Goal: Task Accomplishment & Management: Manage account settings

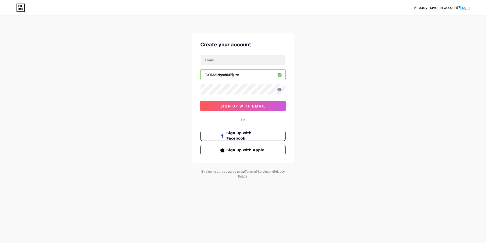
click at [259, 197] on div "Already have an account? Login Create your account [DOMAIN_NAME]/ comdetector s…" at bounding box center [243, 121] width 486 height 243
click at [212, 37] on div "Create your account [DOMAIN_NAME]/ comdetector sign up with email Or Sign up wi…" at bounding box center [243, 98] width 102 height 130
click at [229, 104] on span "sign up with email" at bounding box center [243, 106] width 46 height 4
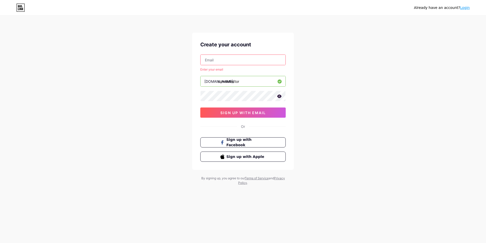
click at [213, 59] on input "text" at bounding box center [243, 60] width 85 height 10
type input "[EMAIL_ADDRESS][DOMAIN_NAME]"
click at [233, 107] on div "[EMAIL_ADDRESS][DOMAIN_NAME] Enter your email [DOMAIN_NAME]/ comdetector sign u…" at bounding box center [242, 85] width 85 height 63
click at [233, 113] on span "sign up with email" at bounding box center [243, 112] width 46 height 4
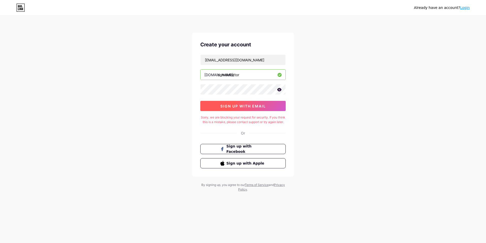
click at [243, 107] on span "sign up with email" at bounding box center [243, 106] width 46 height 4
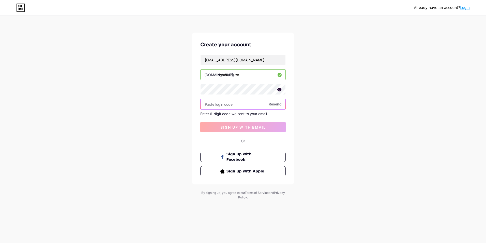
paste input "216620"
type input "216620"
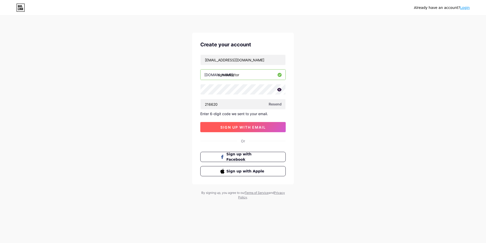
click at [247, 128] on span "sign up with email" at bounding box center [243, 127] width 46 height 4
drag, startPoint x: 398, startPoint y: 100, endPoint x: 400, endPoint y: 98, distance: 2.8
click at [398, 100] on div "Already have an account? Login Create your account [EMAIL_ADDRESS][DOMAIN_NAME]…" at bounding box center [243, 108] width 486 height 216
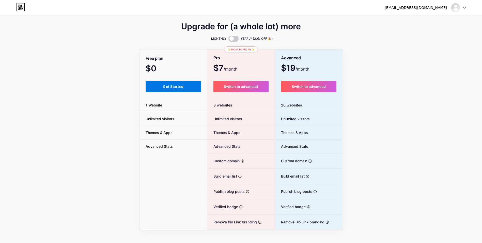
click at [161, 85] on button "Get Started" at bounding box center [174, 86] width 56 height 11
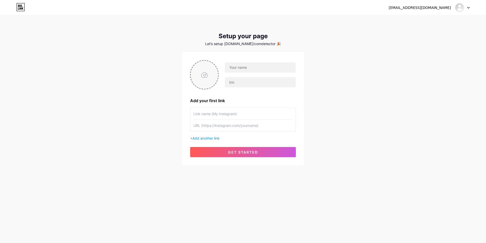
click at [210, 75] on input "file" at bounding box center [204, 75] width 27 height 28
type input "C:\fakepath\240.png"
click at [275, 83] on input "text" at bounding box center [260, 82] width 71 height 10
click at [256, 72] on input "text" at bounding box center [260, 67] width 71 height 10
type input "[DOMAIN_NAME]"
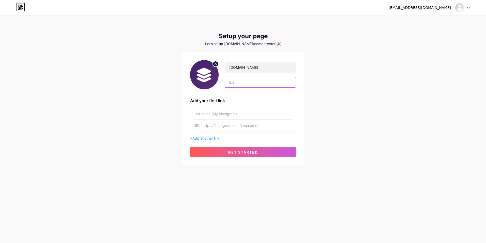
paste input "Search for unregistered .com domains registered in multiple other TLDs."
type input "Search for unregistered .com domains registered in multiple other TLDs."
click at [368, 127] on div "[EMAIL_ADDRESS][DOMAIN_NAME] Dashboard Logout Setup your page Let’s setup [DOMA…" at bounding box center [243, 90] width 486 height 181
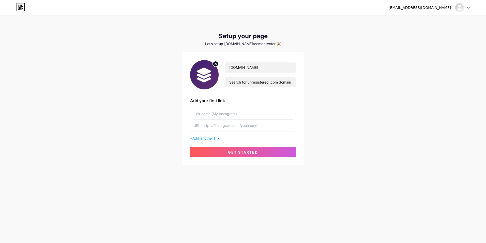
click at [246, 186] on div "[EMAIL_ADDRESS][DOMAIN_NAME] Dashboard Logout Setup your page Let’s setup [DOMA…" at bounding box center [243, 121] width 486 height 243
click at [213, 115] on input "text" at bounding box center [243, 113] width 99 height 11
paste input "[URL][DOMAIN_NAME]"
type input "[URL][DOMAIN_NAME]"
click at [240, 149] on button "get started" at bounding box center [243, 152] width 106 height 10
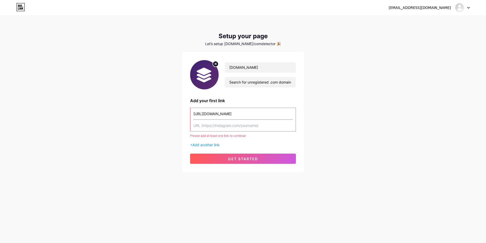
click at [238, 117] on input "[URL][DOMAIN_NAME]" at bounding box center [243, 113] width 99 height 11
click at [230, 136] on div "Please add at least one link to continue" at bounding box center [243, 135] width 106 height 5
click at [230, 135] on div "Please add at least one link to continue" at bounding box center [243, 135] width 106 height 5
click at [241, 112] on input "[URL][DOMAIN_NAME]" at bounding box center [243, 113] width 99 height 11
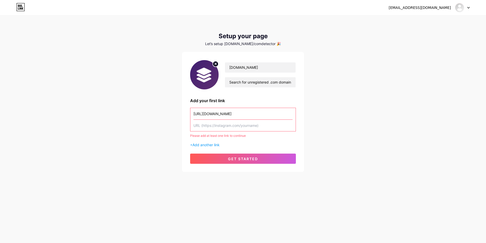
click at [241, 112] on input "[URL][DOMAIN_NAME]" at bounding box center [243, 113] width 99 height 11
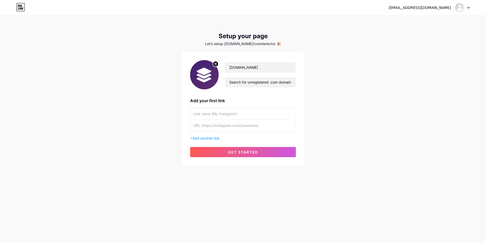
click at [236, 114] on input "text" at bounding box center [243, 113] width 99 height 11
type input "[DOMAIN_NAME]"
paste input "[URL][DOMAIN_NAME]"
type input "[URL][DOMAIN_NAME]"
click at [255, 150] on span "get started" at bounding box center [243, 152] width 30 height 4
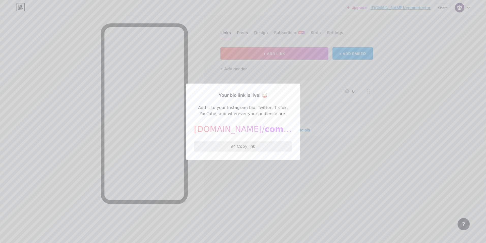
click at [242, 148] on button "Copy link" at bounding box center [243, 146] width 98 height 10
click at [356, 164] on div at bounding box center [243, 121] width 486 height 243
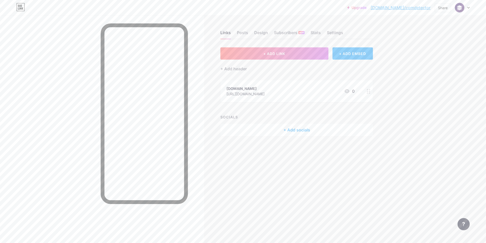
click at [284, 181] on div "Links Posts Design Subscribers NEW Stats Settings + ADD LINK + ADD EMBED + Add …" at bounding box center [197, 121] width 394 height 243
click at [407, 156] on div "Upgrade [DOMAIN_NAME]/comdet... [DOMAIN_NAME]/comdetector Share Switch accounts…" at bounding box center [243, 121] width 486 height 243
click at [324, 172] on div "Links Posts Design Subscribers NEW Stats Settings + ADD LINK + ADD EMBED + Add …" at bounding box center [197, 121] width 394 height 243
click at [340, 32] on div "Settings" at bounding box center [335, 33] width 16 height 9
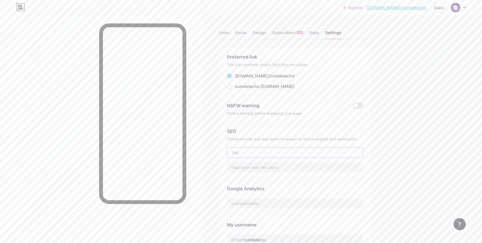
click at [307, 150] on input "text" at bounding box center [295, 152] width 136 height 10
type input "[DOMAIN_NAME]"
click at [252, 165] on input "text" at bounding box center [295, 167] width 136 height 10
click at [270, 167] on input "text" at bounding box center [295, 167] width 136 height 10
paste input "Search for unregistered .com domains registered in multiple other TLDs."
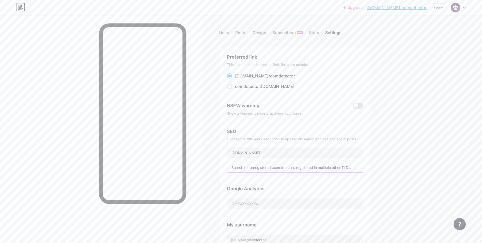
type input "Search for unregistered .com domains registered in multiple other TLDs."
click at [390, 145] on div "Links Posts Design Subscribers NEW Stats Settings Preferred link This is an aes…" at bounding box center [196, 215] width 393 height 401
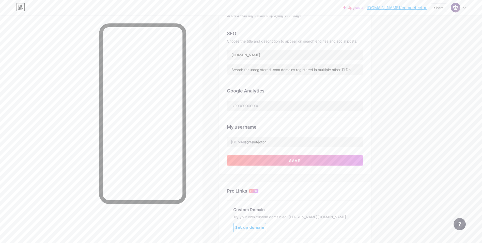
scroll to position [153, 0]
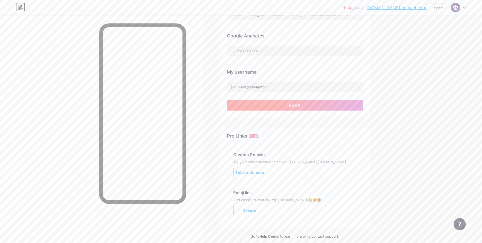
click at [295, 104] on span "Save" at bounding box center [294, 105] width 11 height 4
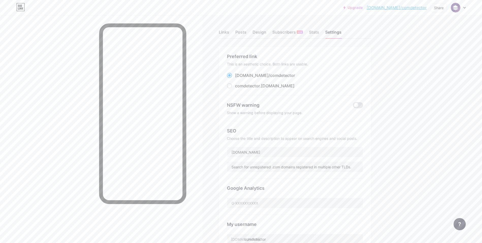
scroll to position [0, 0]
click at [312, 33] on div "Stats" at bounding box center [314, 33] width 10 height 9
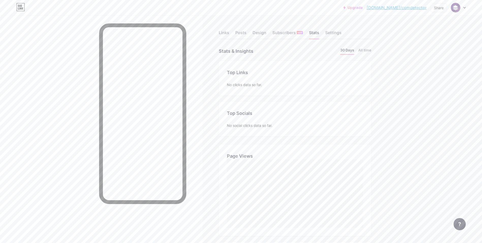
scroll to position [243, 482]
click at [289, 33] on div "Subscribers NEW" at bounding box center [288, 33] width 31 height 9
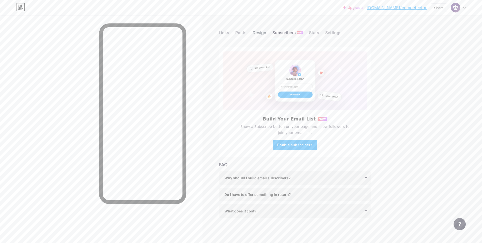
click at [261, 32] on div "Design" at bounding box center [260, 33] width 14 height 9
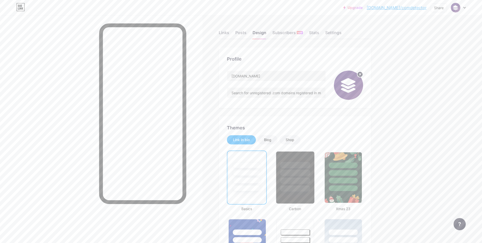
click at [278, 166] on div at bounding box center [296, 177] width 42 height 55
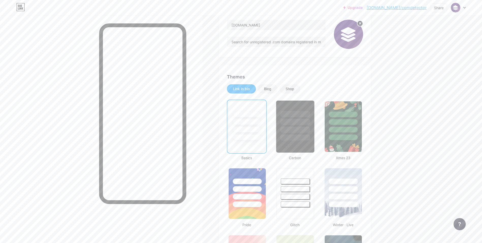
click at [293, 125] on div at bounding box center [295, 120] width 38 height 40
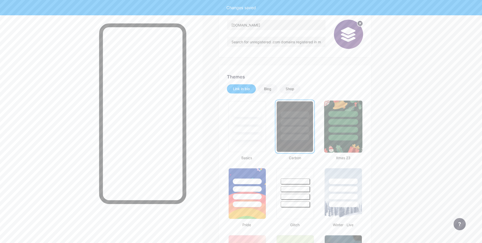
scroll to position [203, 0]
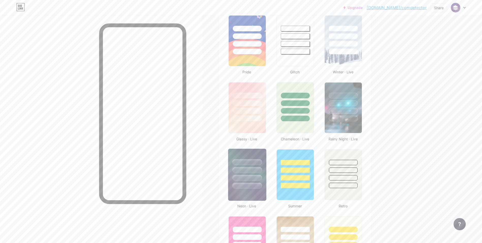
click at [254, 174] on div at bounding box center [247, 168] width 38 height 40
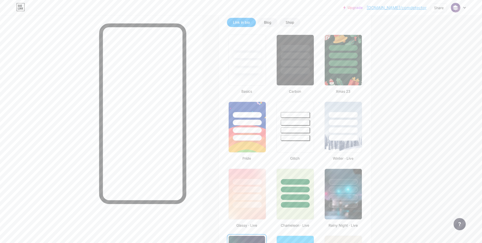
scroll to position [113, 0]
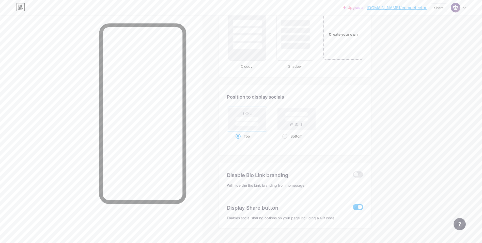
scroll to position [621, 0]
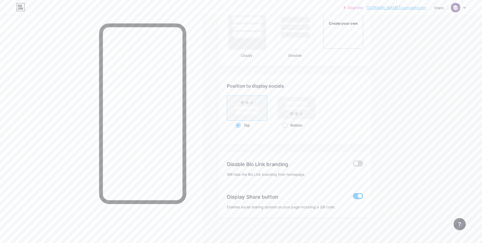
click at [362, 165] on span at bounding box center [358, 163] width 10 height 6
click at [353, 165] on input "checkbox" at bounding box center [353, 165] width 0 height 0
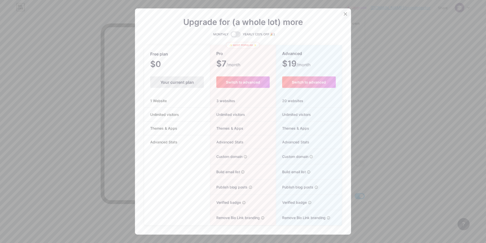
click at [341, 15] on div at bounding box center [345, 13] width 9 height 9
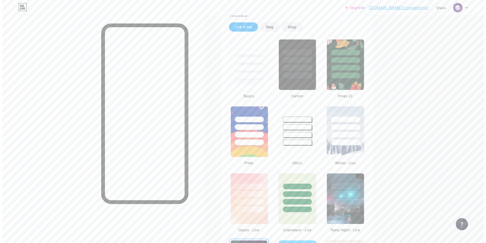
scroll to position [0, 0]
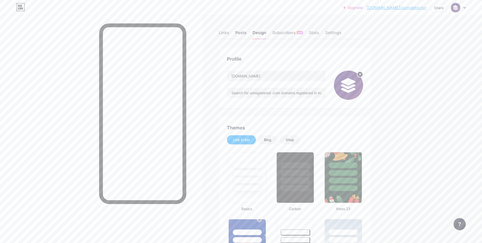
click at [242, 35] on div "Posts" at bounding box center [240, 33] width 11 height 9
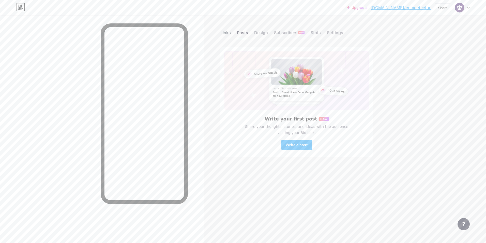
click at [230, 32] on div "Links" at bounding box center [225, 33] width 10 height 9
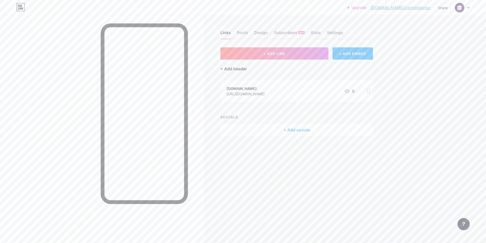
click at [228, 69] on div "+ Add header" at bounding box center [233, 69] width 26 height 6
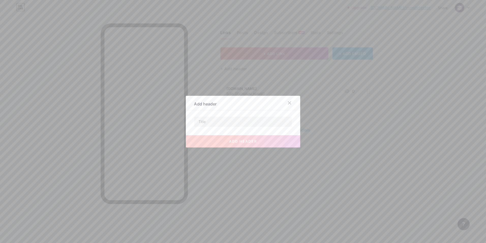
click at [210, 128] on div "add header" at bounding box center [243, 137] width 114 height 20
click at [208, 123] on input "text" at bounding box center [243, 121] width 98 height 10
click at [207, 123] on input "text" at bounding box center [243, 121] width 98 height 10
paste input "Other TLDs are taken. The .com is yours."
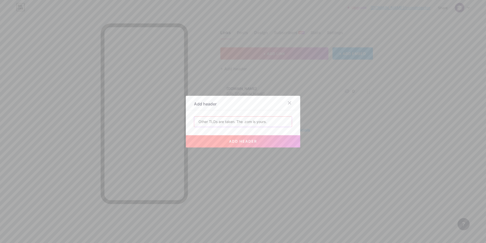
type input "Other TLDs are taken. The .com is yours."
click at [238, 112] on div "Add header Other TLDs are taken. The .com is yours. add header" at bounding box center [243, 122] width 114 height 52
click at [242, 141] on span "add header" at bounding box center [243, 141] width 28 height 4
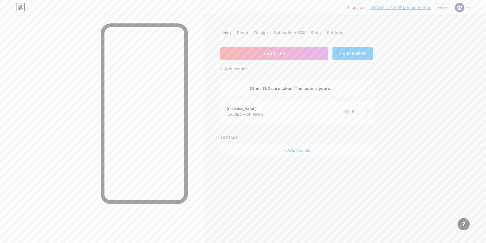
click at [250, 171] on div "Links Posts Design Subscribers NEW Stats Settings + ADD LINK + ADD EMBED + Add …" at bounding box center [197, 98] width 394 height 166
click at [273, 94] on div "Other TLDs are taken. The .com is yours." at bounding box center [296, 88] width 153 height 16
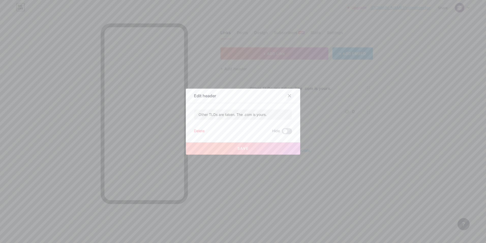
click at [291, 96] on div at bounding box center [289, 95] width 9 height 9
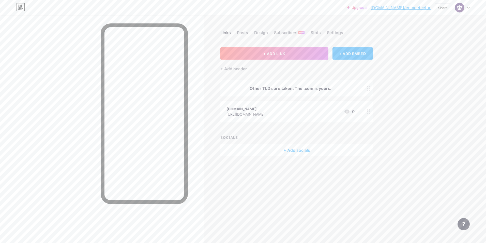
drag, startPoint x: 334, startPoint y: 222, endPoint x: 335, endPoint y: 217, distance: 5.1
click at [335, 221] on div "Links Posts Design Subscribers NEW Stats Settings + ADD LINK + ADD EMBED + Add …" at bounding box center [197, 121] width 394 height 243
click at [460, 9] on img at bounding box center [460, 8] width 8 height 8
click at [438, 31] on div "[DOMAIN_NAME]" at bounding box center [440, 30] width 39 height 4
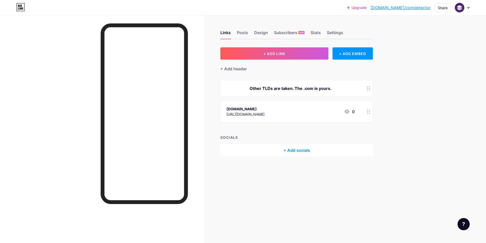
click at [368, 109] on circle at bounding box center [367, 109] width 1 height 1
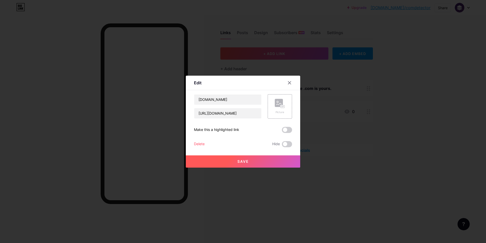
click at [371, 112] on div at bounding box center [243, 121] width 486 height 243
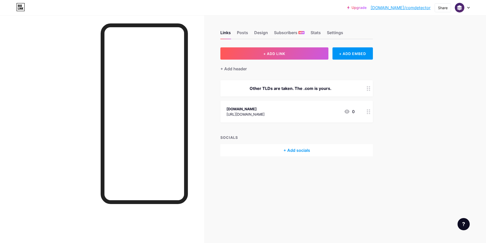
click at [371, 112] on div at bounding box center [368, 111] width 9 height 22
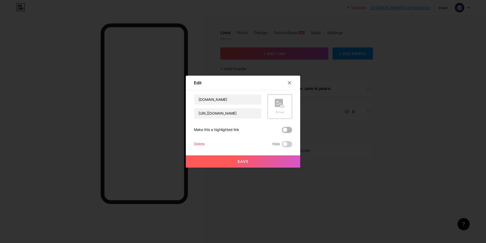
click at [286, 132] on span at bounding box center [287, 130] width 10 height 6
click at [282, 131] on input "checkbox" at bounding box center [282, 131] width 0 height 0
click at [260, 161] on button "Save" at bounding box center [243, 161] width 114 height 12
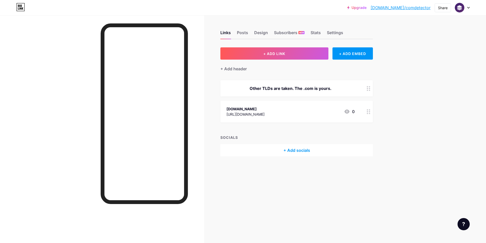
click at [369, 114] on div at bounding box center [368, 111] width 9 height 22
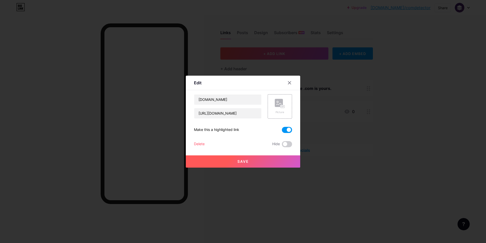
click at [287, 129] on span at bounding box center [287, 130] width 10 height 6
click at [282, 131] on input "checkbox" at bounding box center [282, 131] width 0 height 0
click at [282, 107] on rect at bounding box center [283, 106] width 4 height 3
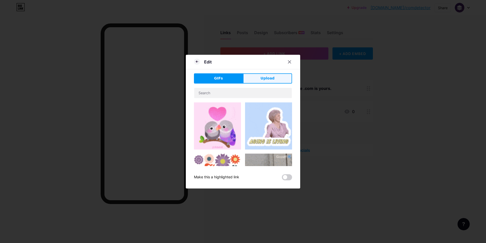
click at [265, 79] on span "Upload" at bounding box center [268, 78] width 14 height 5
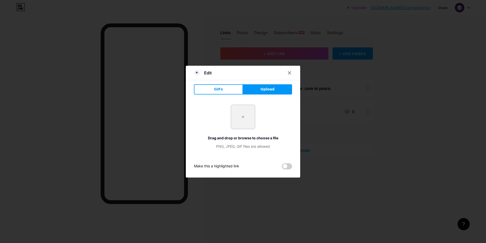
click at [244, 112] on input "file" at bounding box center [243, 117] width 24 height 24
type input "C:\fakepath\240.png"
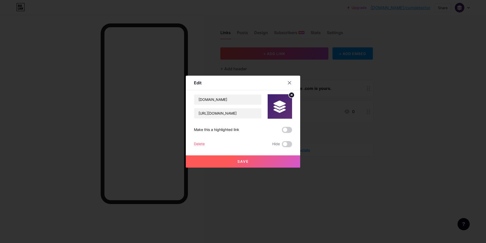
click at [249, 160] on button "Save" at bounding box center [243, 161] width 114 height 12
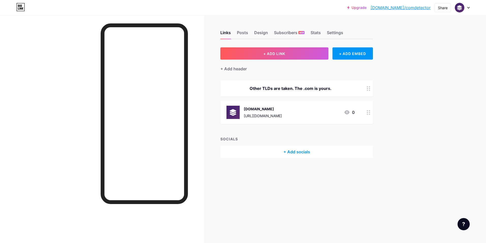
click at [273, 178] on div "Links Posts Design Subscribers NEW Stats Settings + ADD LINK + ADD EMBED + Add …" at bounding box center [197, 99] width 394 height 168
click at [246, 31] on div "Posts" at bounding box center [242, 33] width 11 height 9
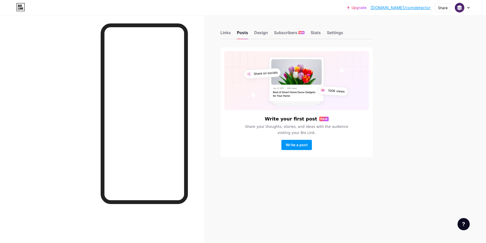
click at [359, 170] on div "Links Posts Design Subscribers NEW Stats Settings Write your first post New Sha…" at bounding box center [197, 98] width 394 height 167
click at [327, 190] on div "Links Posts Design Subscribers NEW Stats Settings Write your first post New Sha…" at bounding box center [197, 121] width 394 height 243
click at [315, 172] on div "Links Posts Design Subscribers NEW Stats Settings Write your first post New Sha…" at bounding box center [197, 98] width 394 height 167
click at [305, 144] on span "Write a post" at bounding box center [297, 144] width 22 height 4
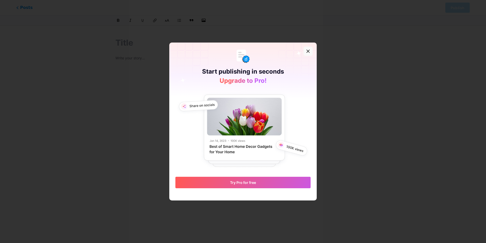
click at [307, 52] on icon at bounding box center [308, 51] width 3 height 3
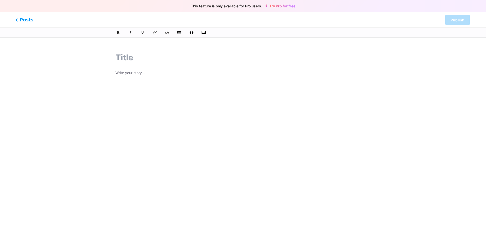
click at [30, 22] on div "Posts Publish" at bounding box center [243, 19] width 486 height 15
click at [25, 22] on span "Posts" at bounding box center [25, 20] width 18 height 7
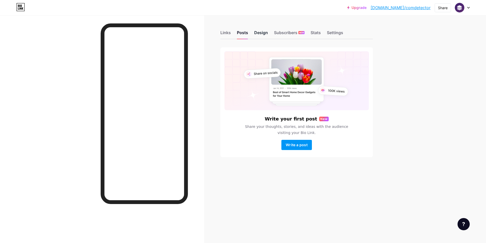
click at [258, 33] on div "Design" at bounding box center [261, 33] width 14 height 9
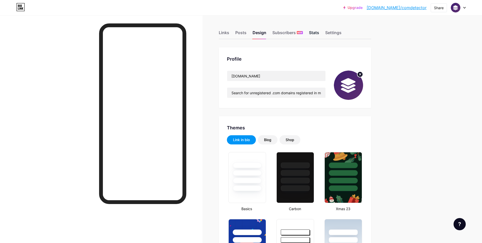
click at [316, 31] on div "Stats" at bounding box center [314, 33] width 10 height 9
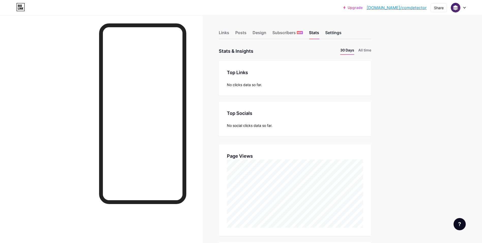
scroll to position [243, 482]
click at [337, 33] on div "Settings" at bounding box center [333, 33] width 16 height 9
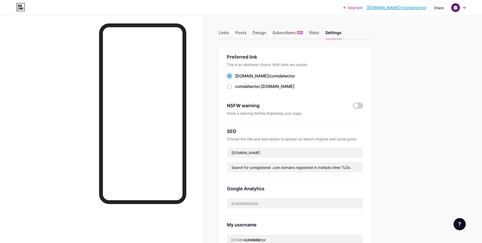
click at [460, 7] on img at bounding box center [456, 8] width 8 height 8
click at [415, 58] on link "Account settings" at bounding box center [434, 58] width 63 height 14
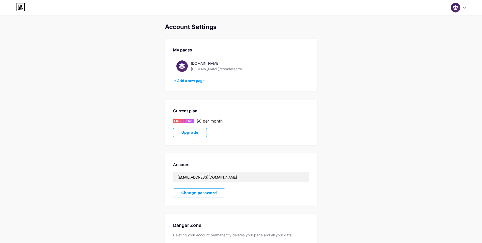
click at [304, 136] on div "Upgrade" at bounding box center [241, 132] width 136 height 9
click at [25, 12] on link at bounding box center [20, 7] width 9 height 9
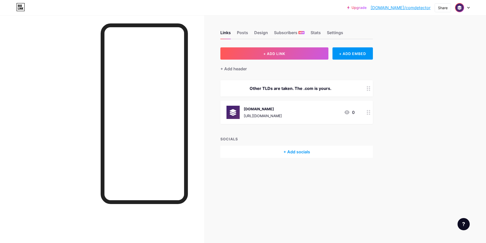
click at [463, 11] on span at bounding box center [460, 8] width 8 height 8
click at [414, 21] on span "Switch accounts" at bounding box center [421, 21] width 25 height 4
click at [456, 148] on div "Upgrade bio.link/comdet... bio.link/comdetector Share Switch accounts ComDetect…" at bounding box center [243, 121] width 486 height 243
click at [427, 73] on div "Upgrade bio.link/comdet... bio.link/comdetector Share Switch accounts ComDetect…" at bounding box center [243, 121] width 486 height 243
drag, startPoint x: 68, startPoint y: 0, endPoint x: 411, endPoint y: 100, distance: 356.6
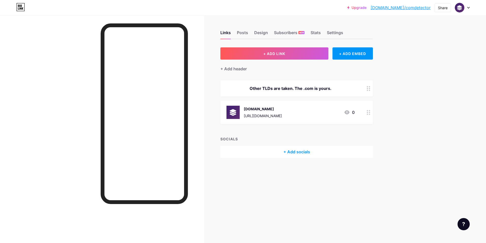
click at [410, 99] on div "Upgrade bio.link/comdet... bio.link/comdetector Share Switch accounts ComDetect…" at bounding box center [243, 121] width 486 height 243
click at [464, 7] on div at bounding box center [459, 7] width 9 height 9
click at [427, 29] on div "[DOMAIN_NAME]" at bounding box center [440, 30] width 39 height 4
click at [465, 10] on div at bounding box center [462, 7] width 15 height 9
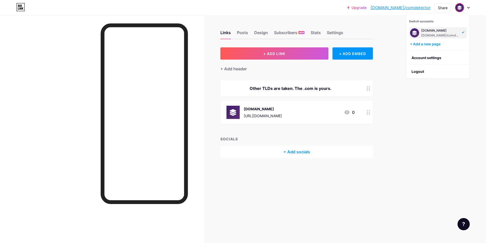
click at [443, 36] on div "[DOMAIN_NAME]/comdetector" at bounding box center [440, 35] width 39 height 4
click at [403, 187] on div "Upgrade [DOMAIN_NAME]/comdet... [DOMAIN_NAME]/comdetector Share Switch accounts…" at bounding box center [243, 121] width 486 height 243
click at [404, 5] on link "[DOMAIN_NAME]/comdetector" at bounding box center [401, 8] width 60 height 6
